Goal: Check status: Check status

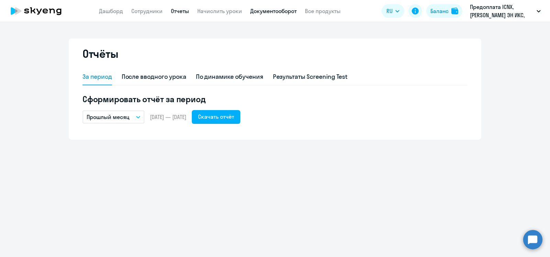
click at [280, 10] on link "Документооборот" at bounding box center [273, 11] width 46 height 7
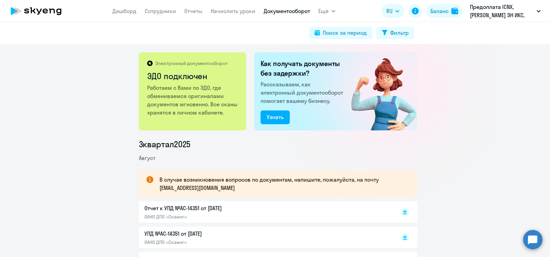
scroll to position [43, 0]
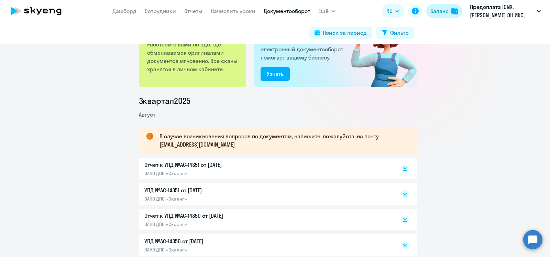
click at [441, 12] on div "Баланс" at bounding box center [439, 11] width 18 height 8
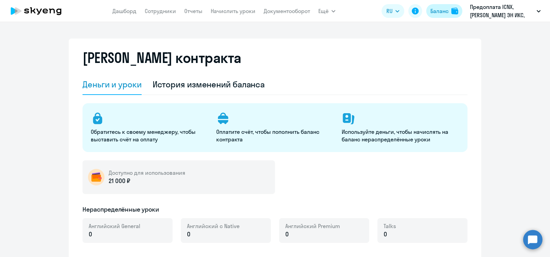
select select "english_adult_not_native_speaker"
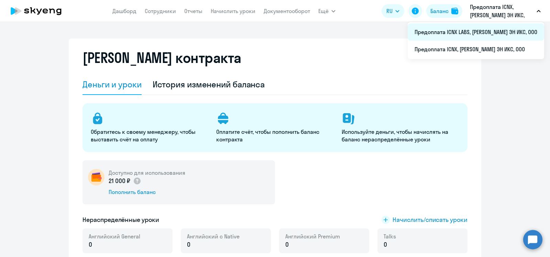
click at [488, 32] on li "Предоплата ICNX LABS, АЙ СИ ЭН ИКС, ООО" at bounding box center [476, 31] width 136 height 17
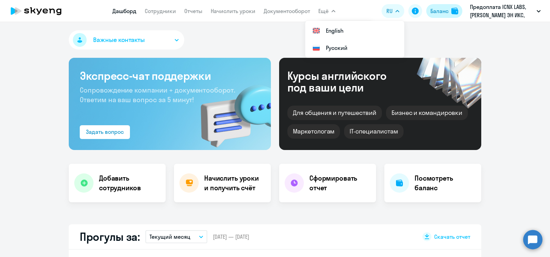
click at [446, 13] on div "Баланс" at bounding box center [439, 11] width 18 height 8
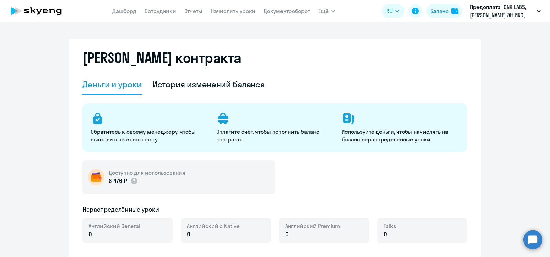
select select "english_adult_not_native_speaker"
